Goal: Find specific page/section: Find specific page/section

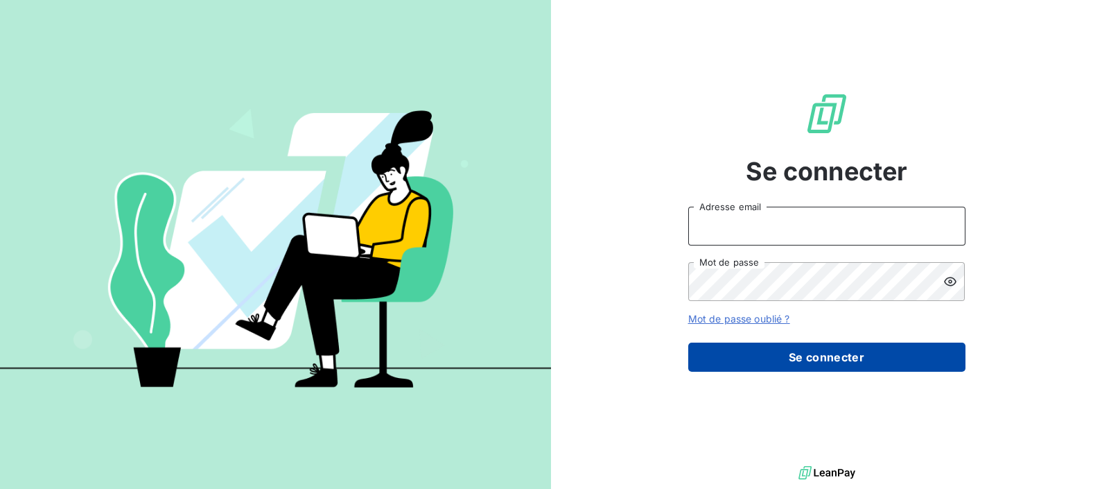
type input "[PERSON_NAME][EMAIL_ADDRESS][DOMAIN_NAME]"
click at [763, 369] on button "Se connecter" at bounding box center [827, 357] width 277 height 29
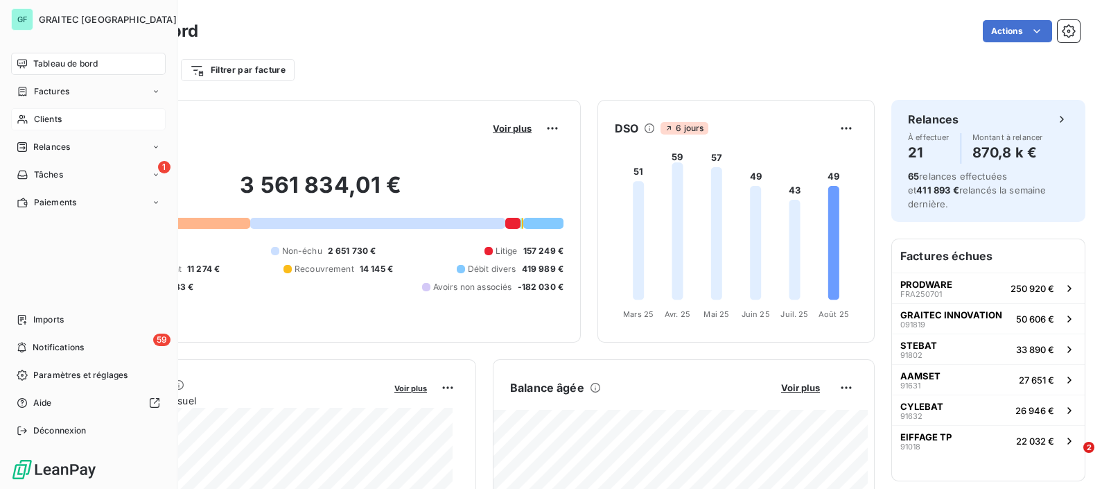
click at [35, 114] on span "Clients" at bounding box center [48, 119] width 28 height 12
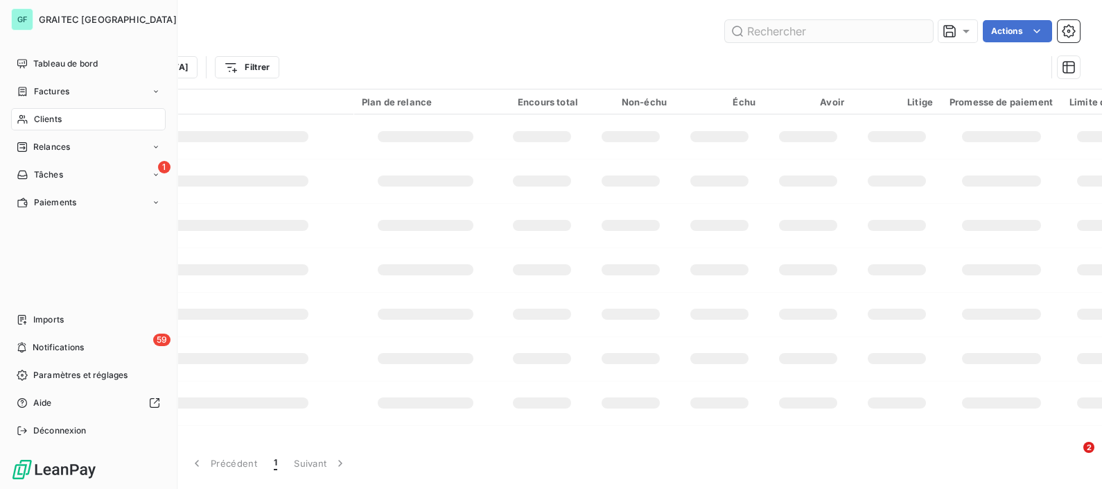
click at [809, 28] on input "text" at bounding box center [829, 31] width 208 height 22
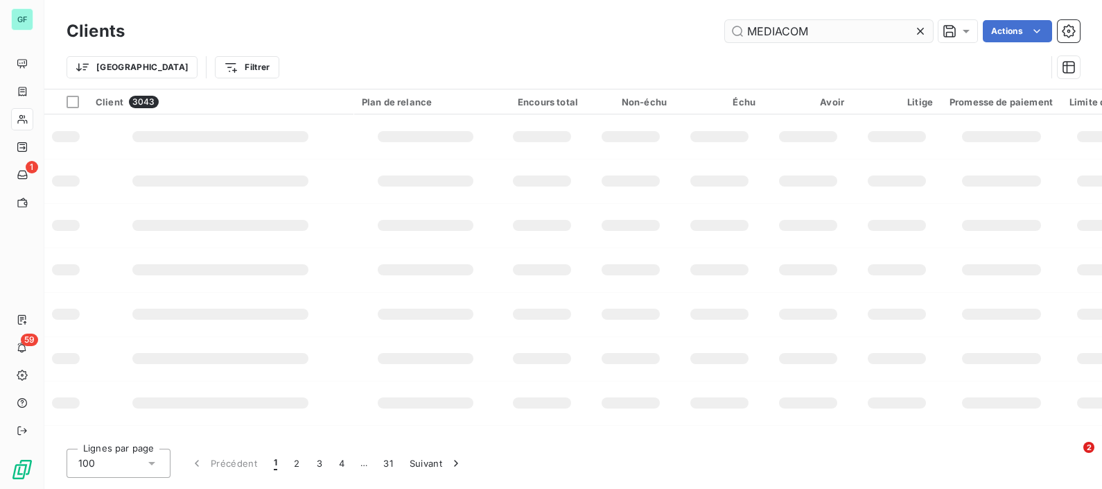
type input "MEDIACOM"
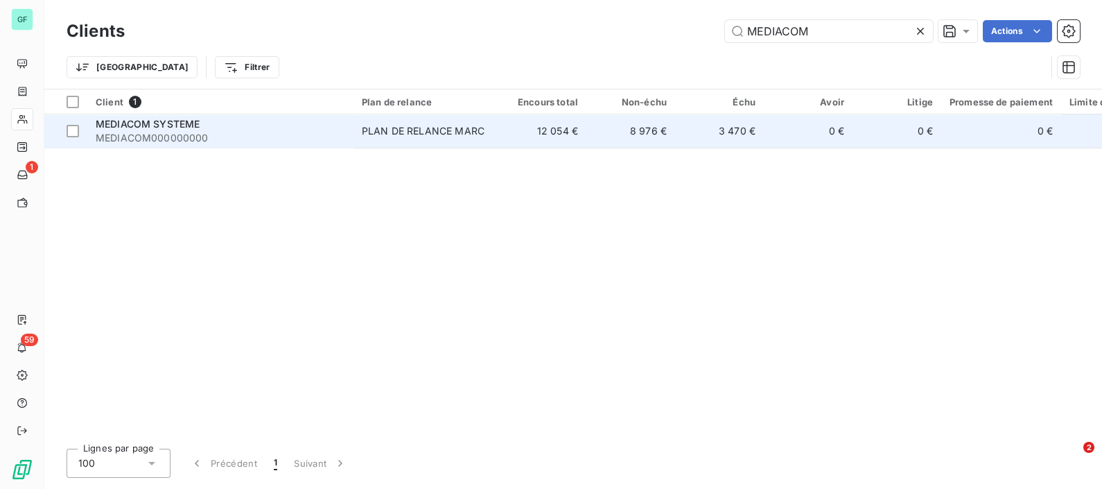
click at [114, 131] on span "MEDIACOM000000000" at bounding box center [221, 138] width 250 height 14
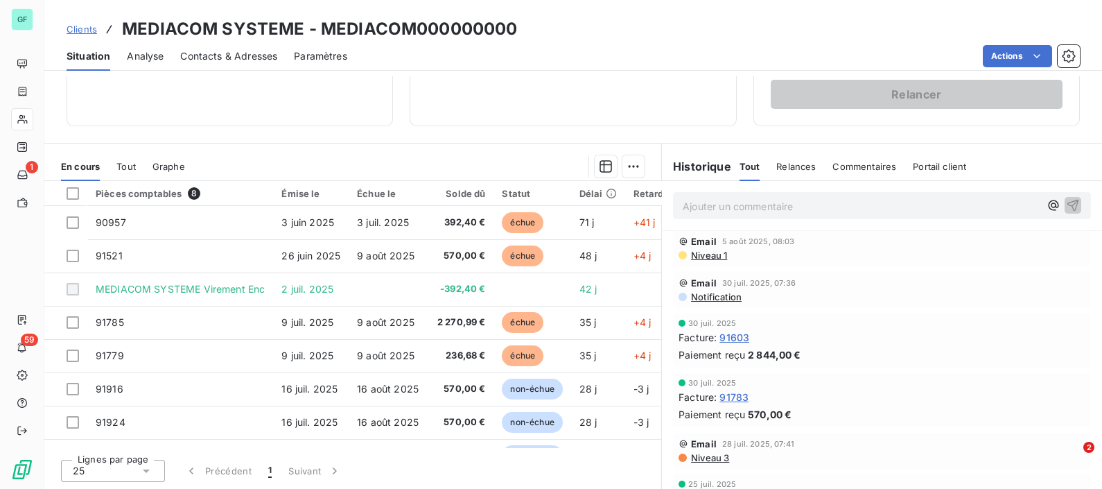
click at [74, 26] on span "Clients" at bounding box center [82, 29] width 31 height 11
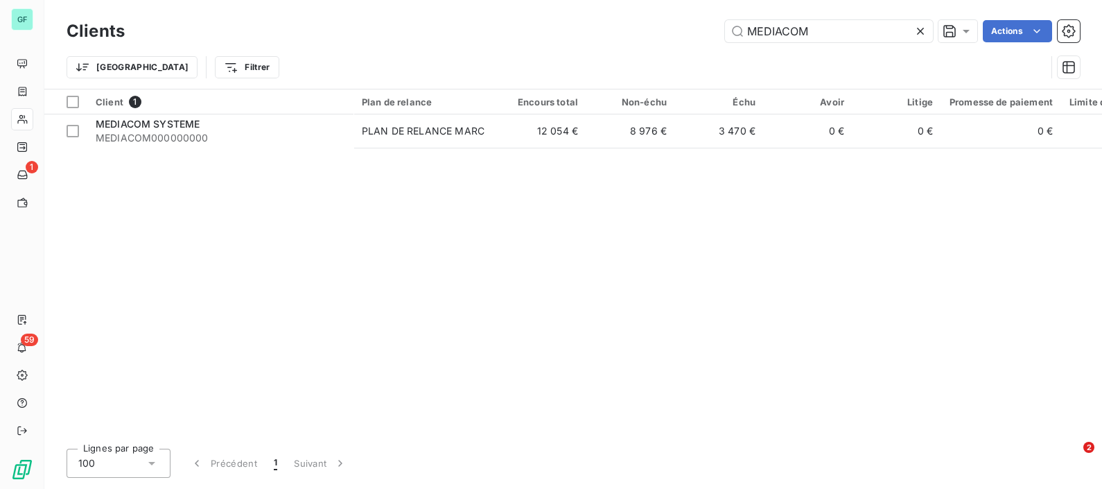
drag, startPoint x: 815, startPoint y: 32, endPoint x: 326, endPoint y: 24, distance: 489.6
click at [349, 26] on div "MEDIACOM Actions" at bounding box center [610, 31] width 939 height 22
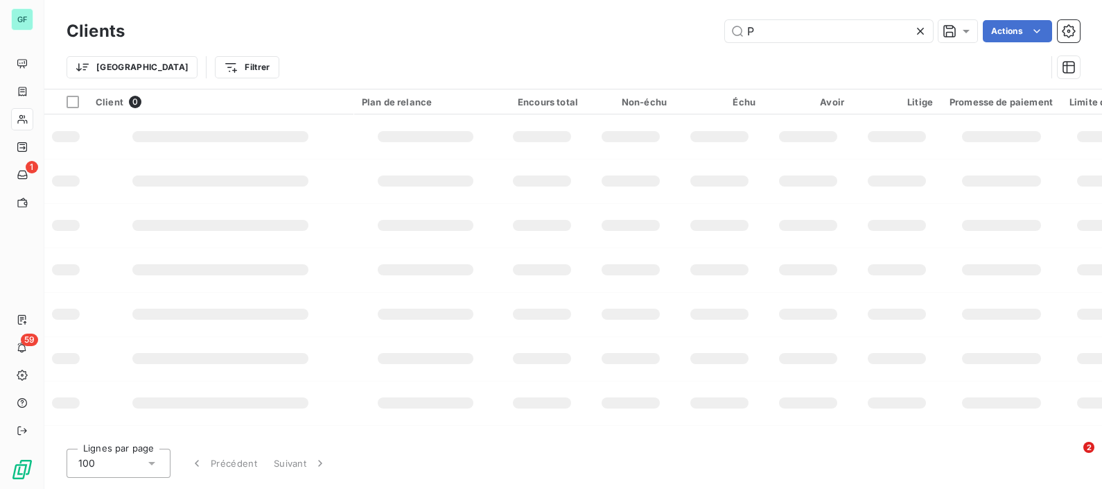
type input "P"
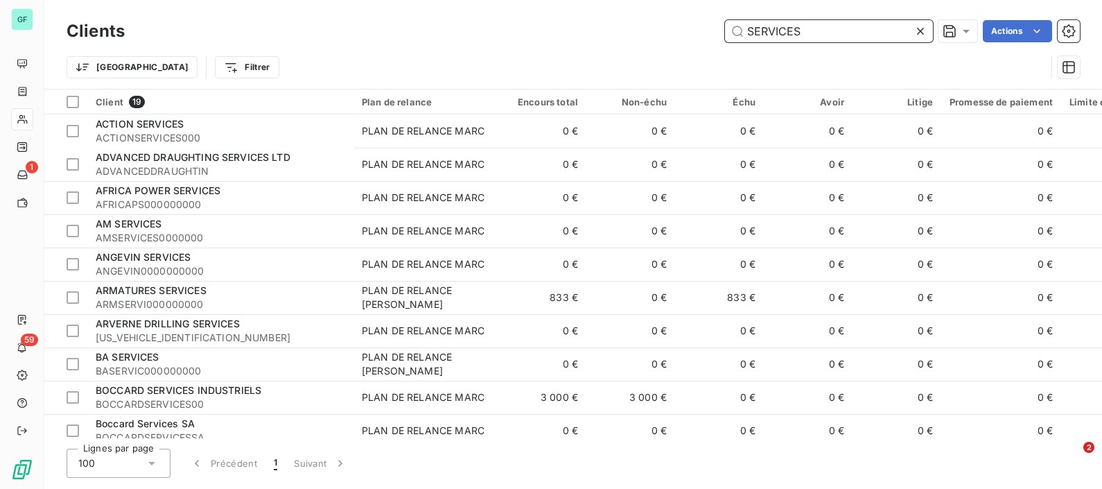
drag, startPoint x: 830, startPoint y: 33, endPoint x: 396, endPoint y: 5, distance: 434.9
click at [402, 5] on div "Clients SERVICES Actions Trier Filtrer" at bounding box center [573, 44] width 1058 height 89
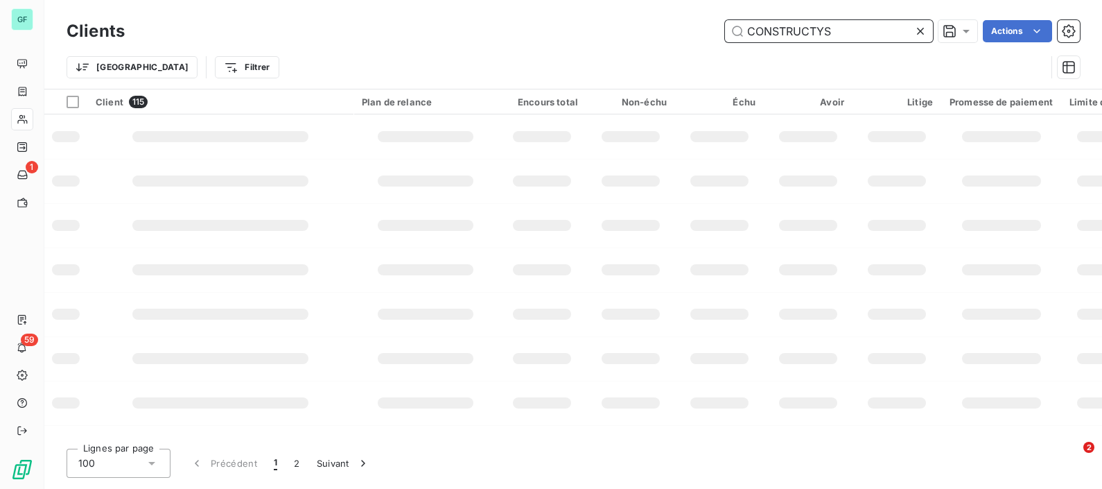
type input "CONSTRUCTYS"
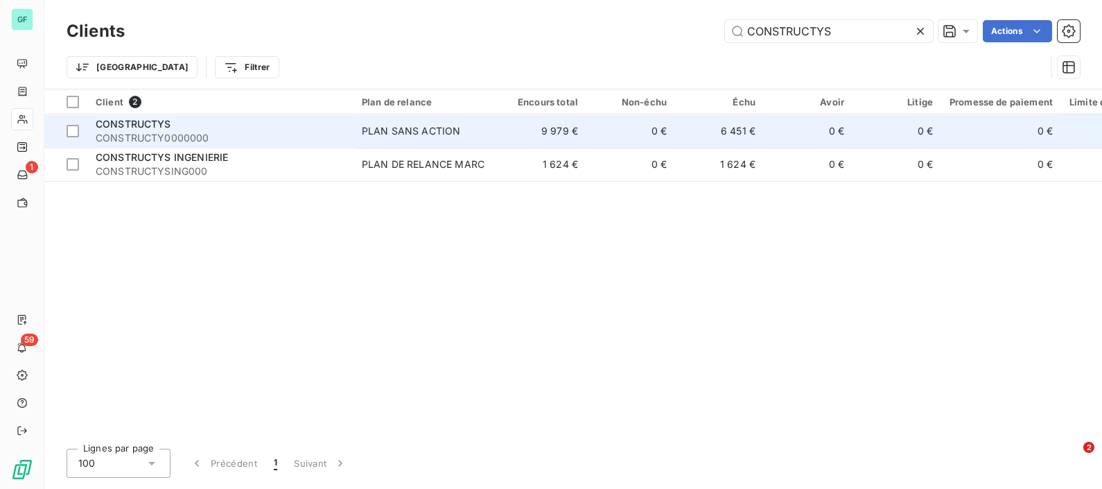
click at [408, 127] on div "PLAN SANS ACTION" at bounding box center [411, 131] width 98 height 14
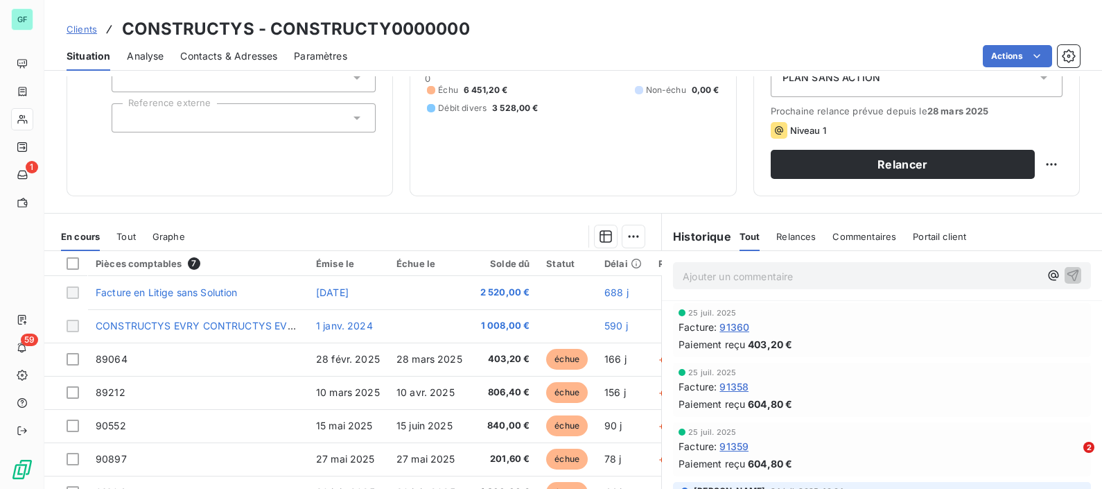
scroll to position [243, 0]
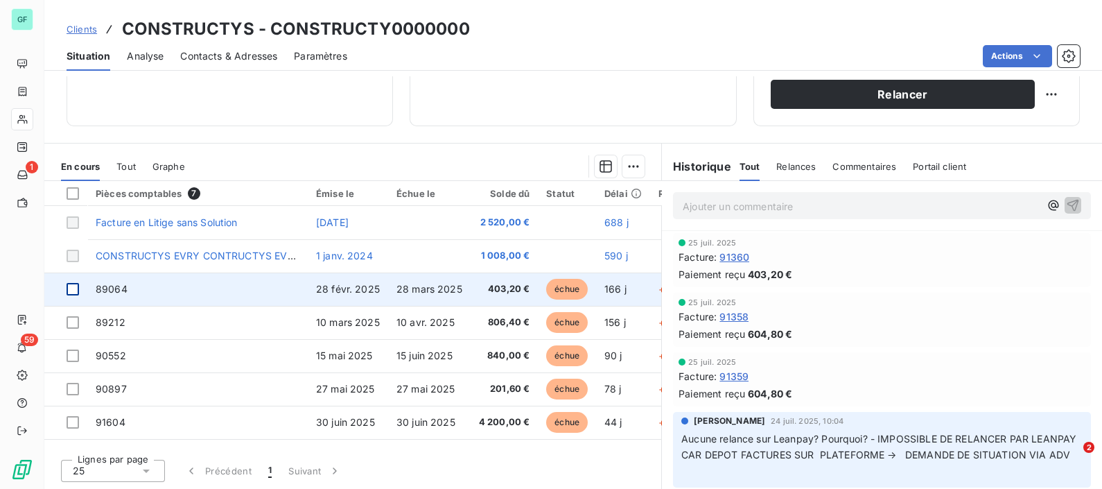
click at [69, 288] on div at bounding box center [73, 289] width 12 height 12
click at [69, 288] on icon at bounding box center [73, 289] width 8 height 8
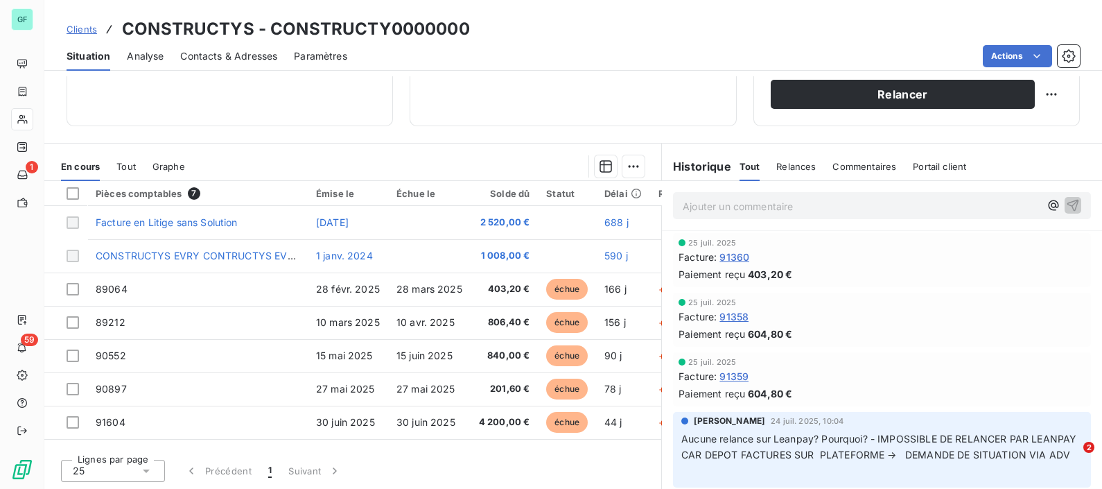
click at [83, 27] on span "Clients" at bounding box center [82, 29] width 31 height 11
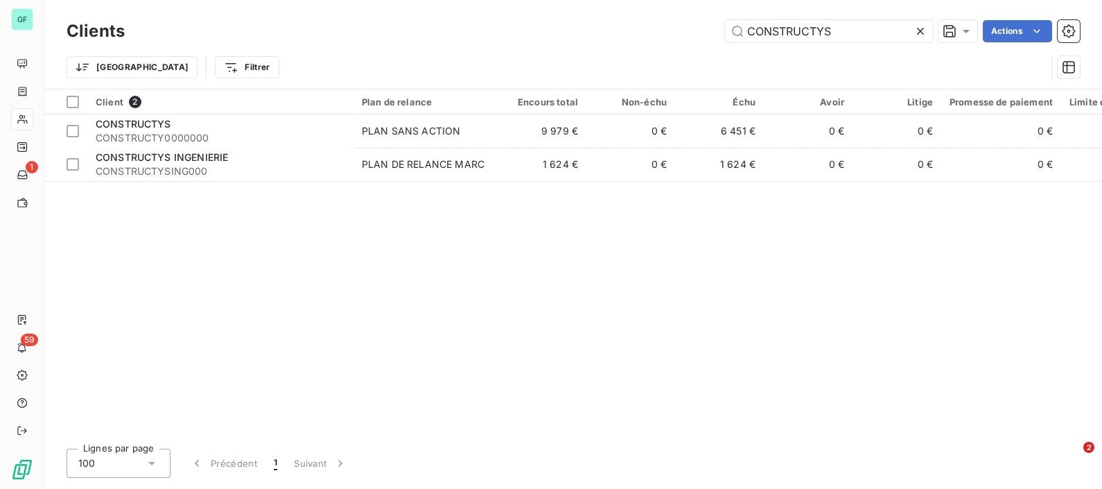
drag, startPoint x: 865, startPoint y: 30, endPoint x: 361, endPoint y: 35, distance: 503.4
click at [412, 35] on div "CONSTRUCTYS Actions" at bounding box center [610, 31] width 939 height 22
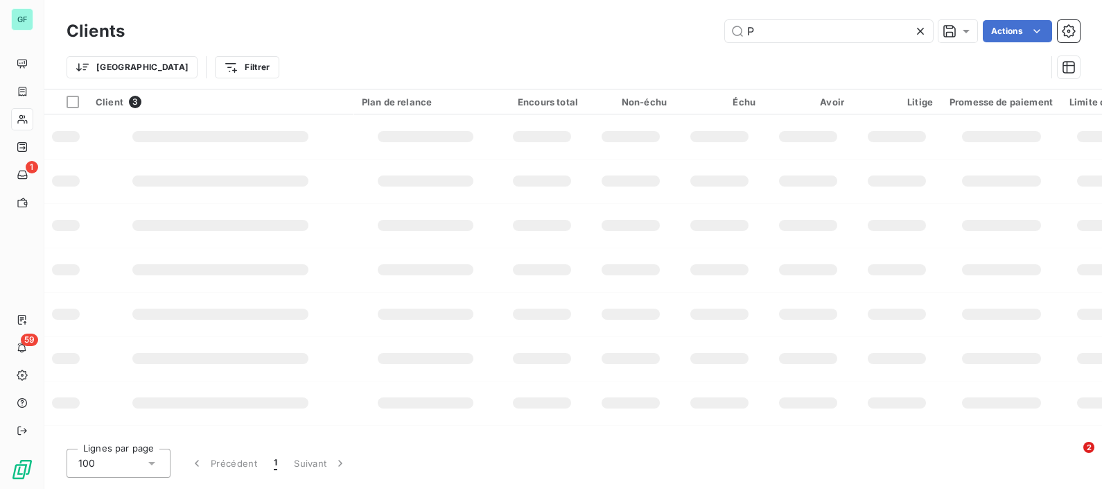
type input "P"
